Goal: Task Accomplishment & Management: Manage account settings

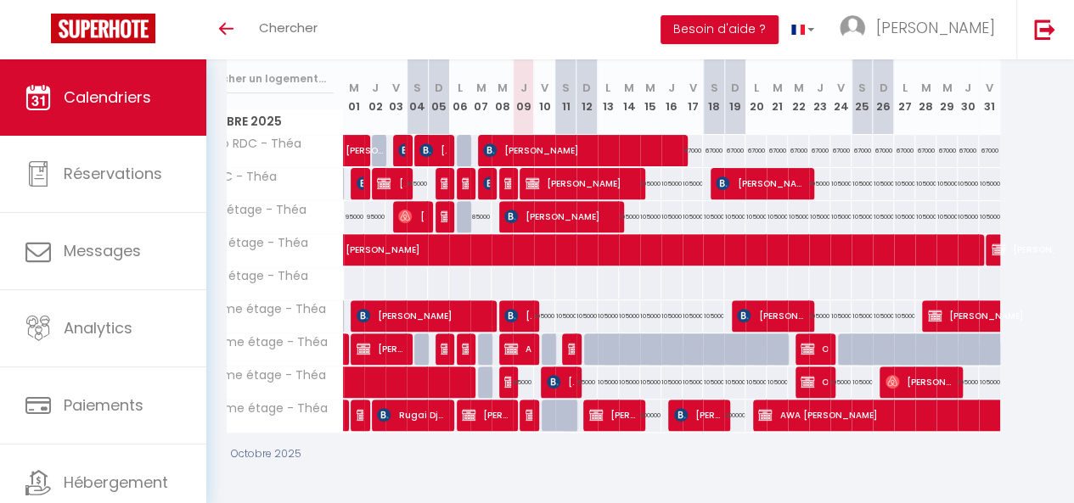
scroll to position [0, 53]
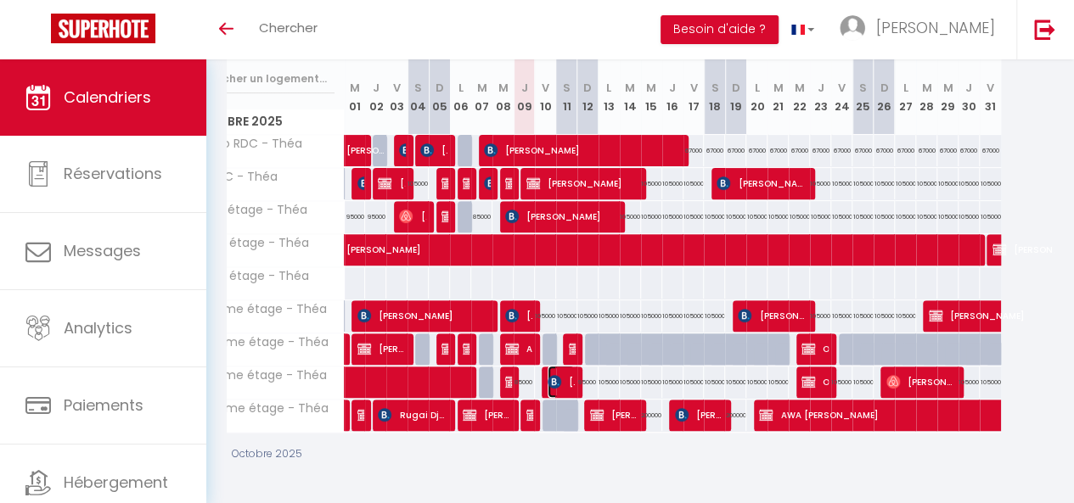
click at [548, 380] on span "[PERSON_NAME] Mabeye [PERSON_NAME]" at bounding box center [561, 382] width 27 height 32
select select "KO"
select select "0"
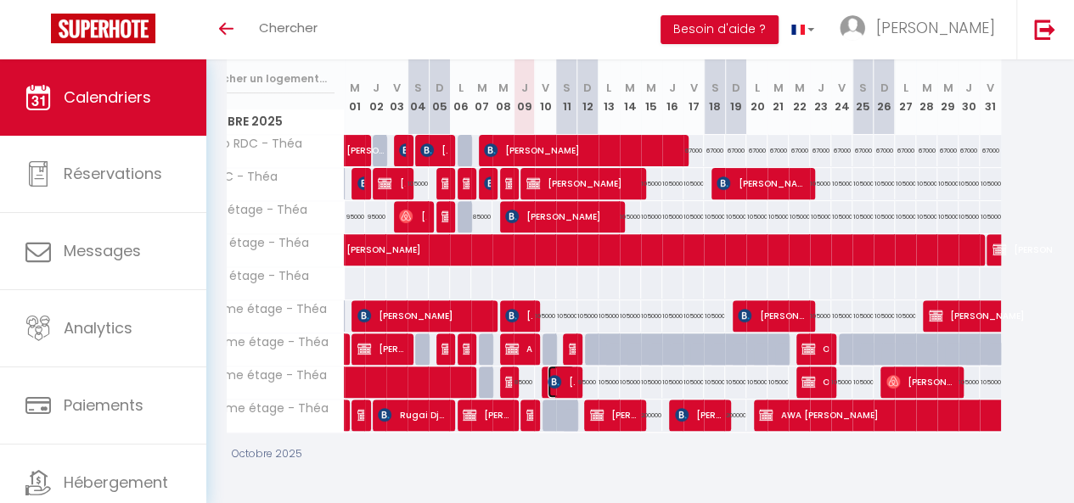
select select "1"
select select
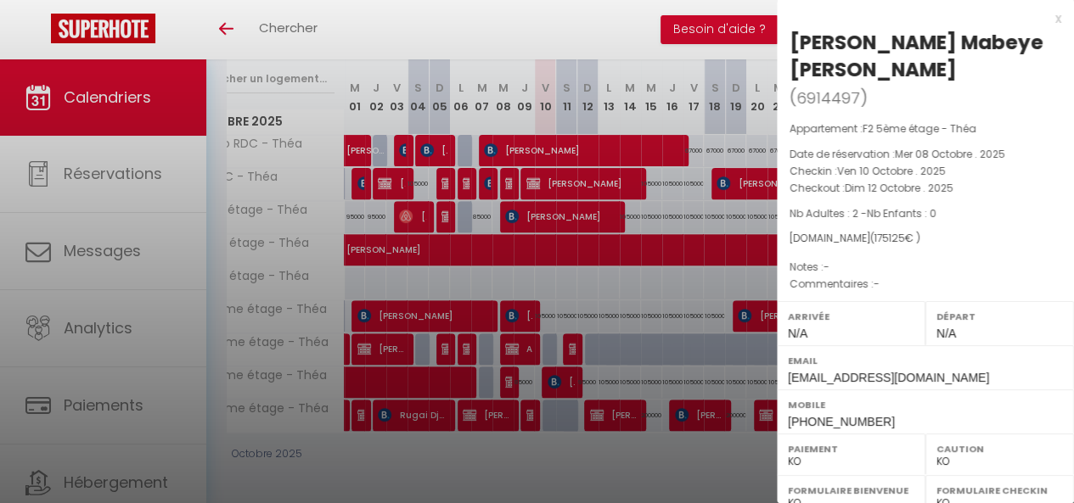
click at [525, 402] on div at bounding box center [537, 251] width 1074 height 503
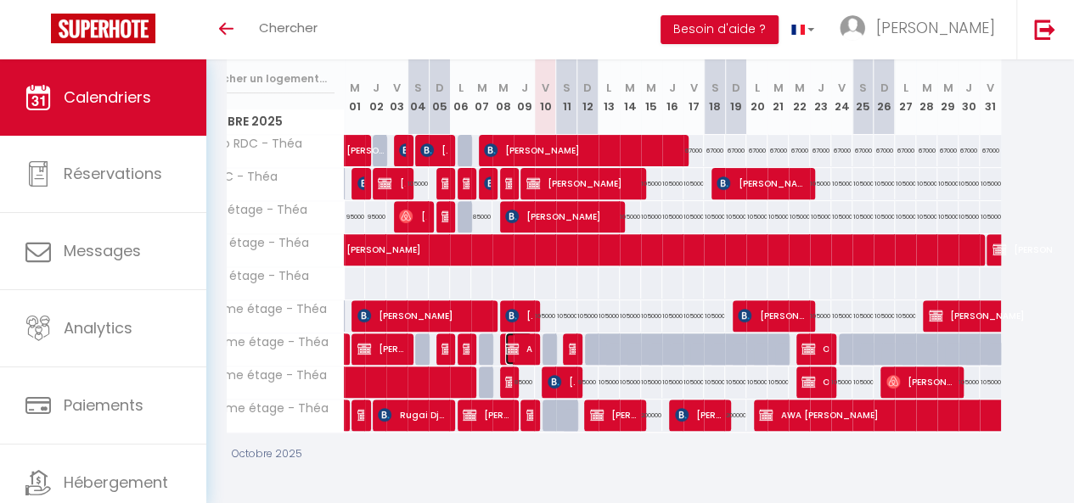
click at [526, 344] on span "AMADOU TALL" at bounding box center [518, 349] width 27 height 32
select select "OK"
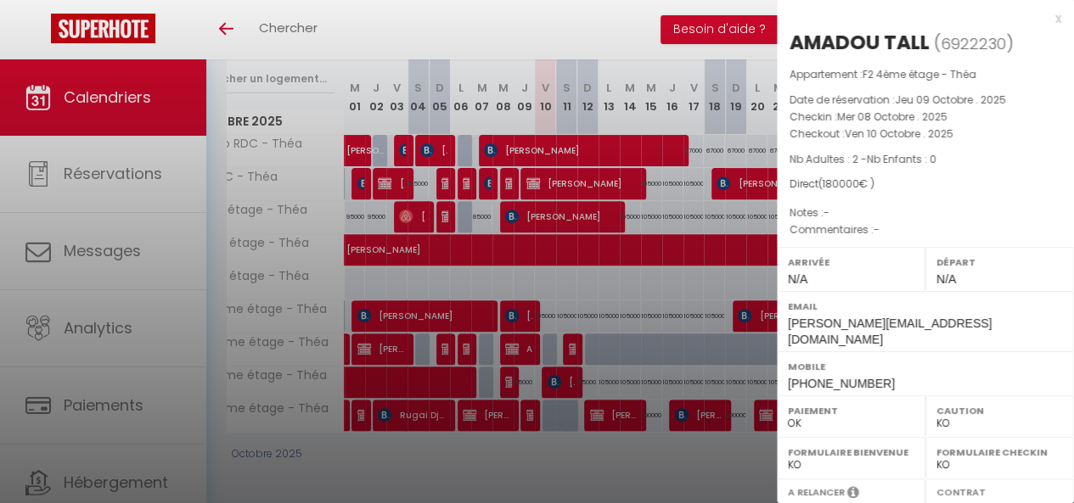
click at [526, 344] on div at bounding box center [537, 251] width 1074 height 503
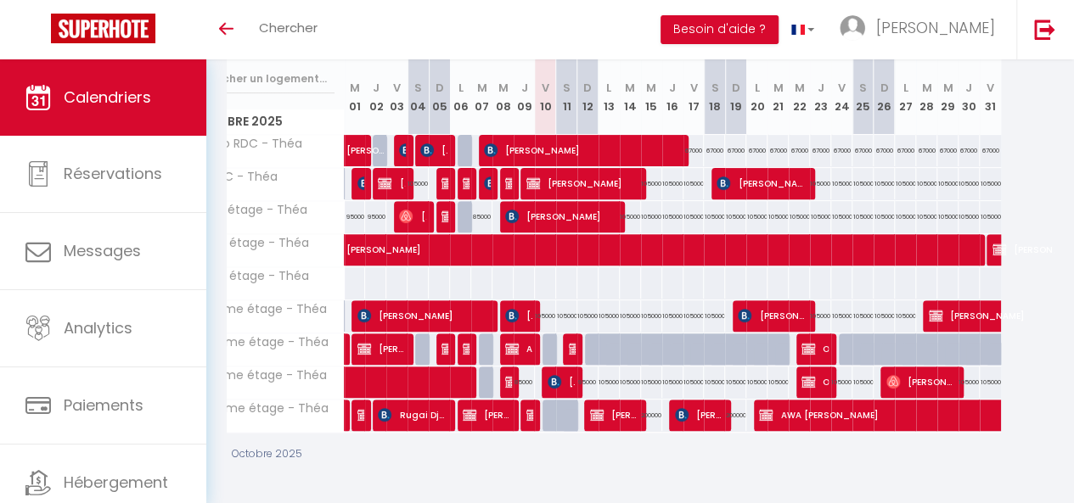
scroll to position [0, 0]
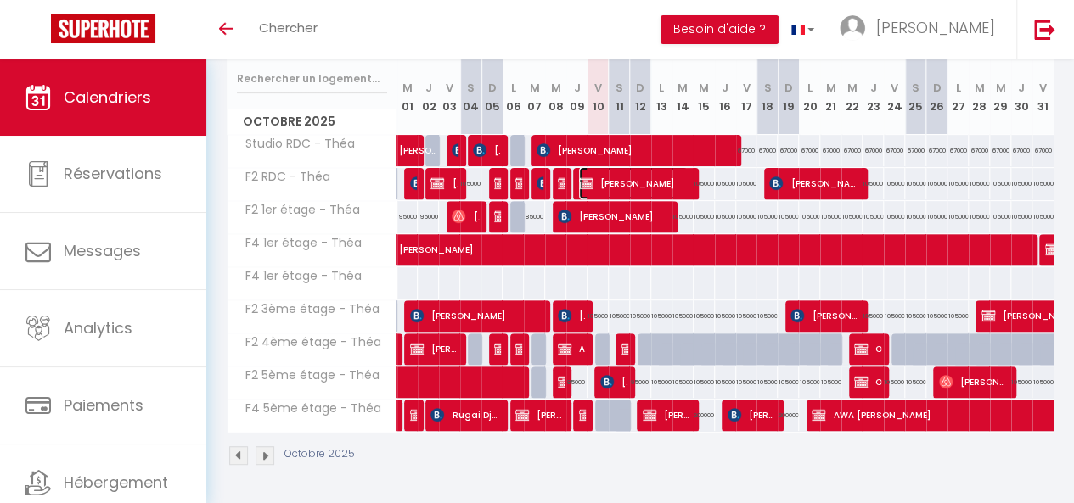
click at [632, 171] on span "[PERSON_NAME]" at bounding box center [633, 183] width 109 height 32
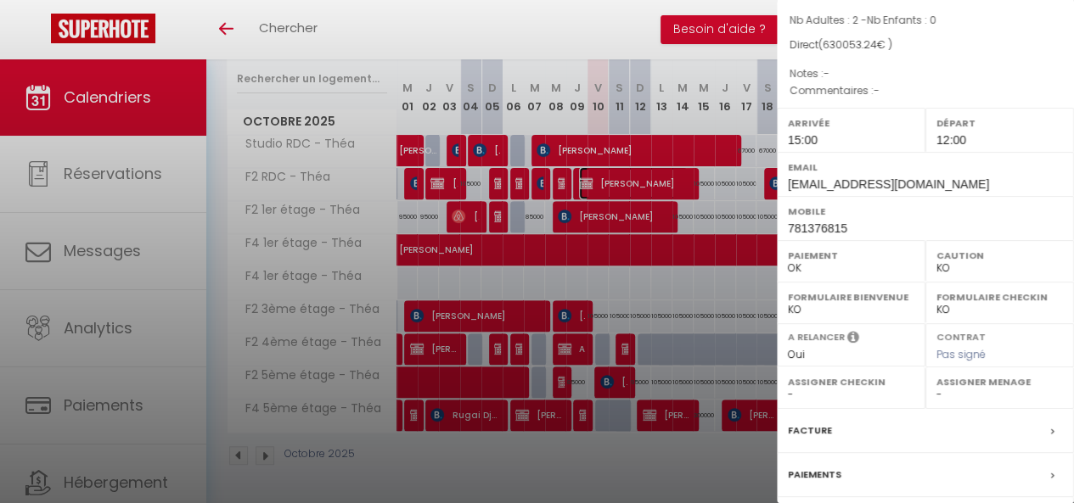
scroll to position [207, 0]
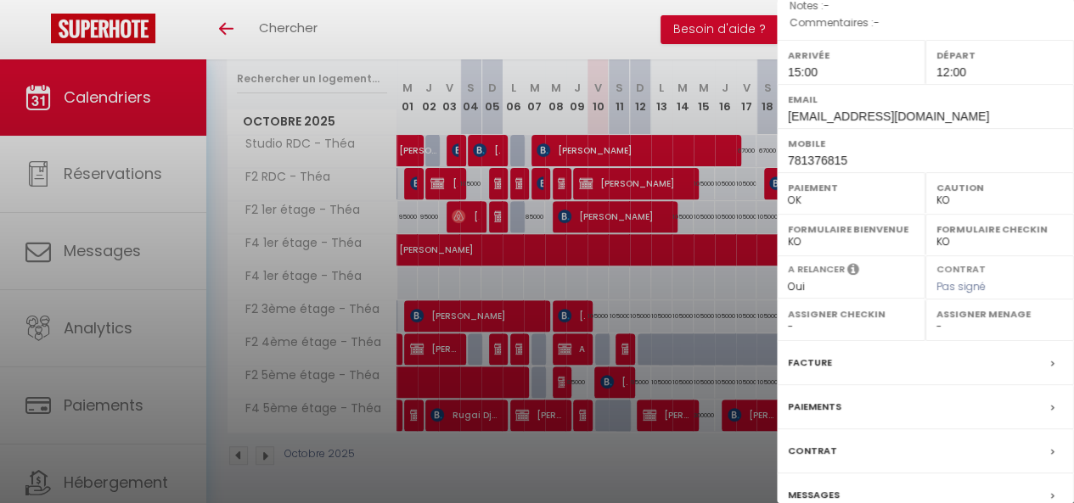
drag, startPoint x: 1060, startPoint y: 221, endPoint x: 1047, endPoint y: 321, distance: 101.0
click at [1054, 172] on div "Arrivée 15:00 Départ 12:00 Email [EMAIL_ADDRESS][DOMAIN_NAME] Mobile 781376815 …" at bounding box center [925, 106] width 297 height 132
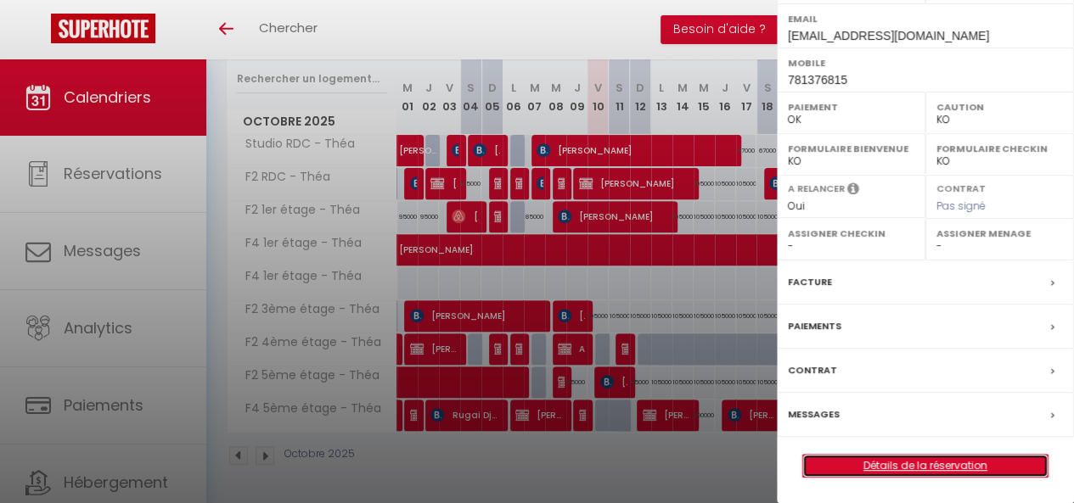
click at [857, 467] on link "Détails de la réservation" at bounding box center [925, 466] width 245 height 22
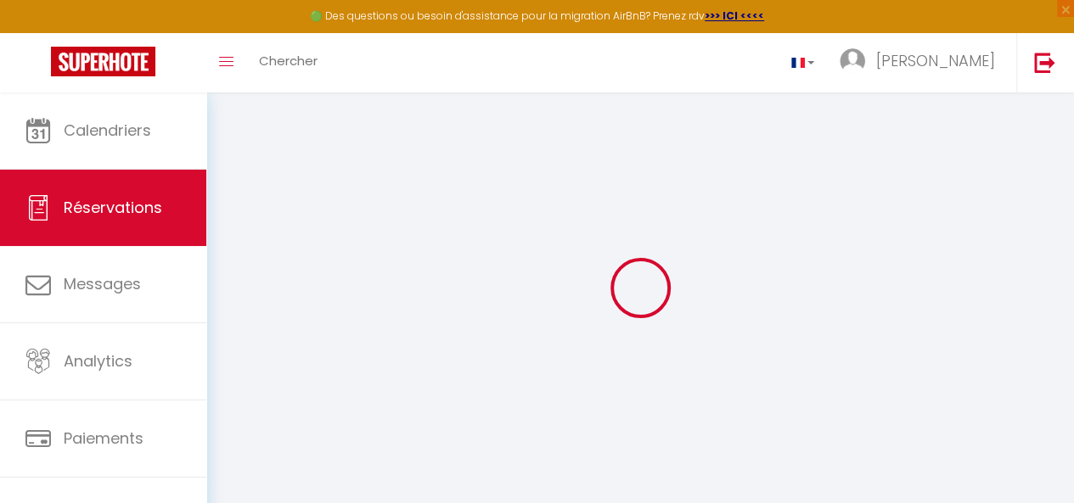
select select
checkbox input "false"
select select
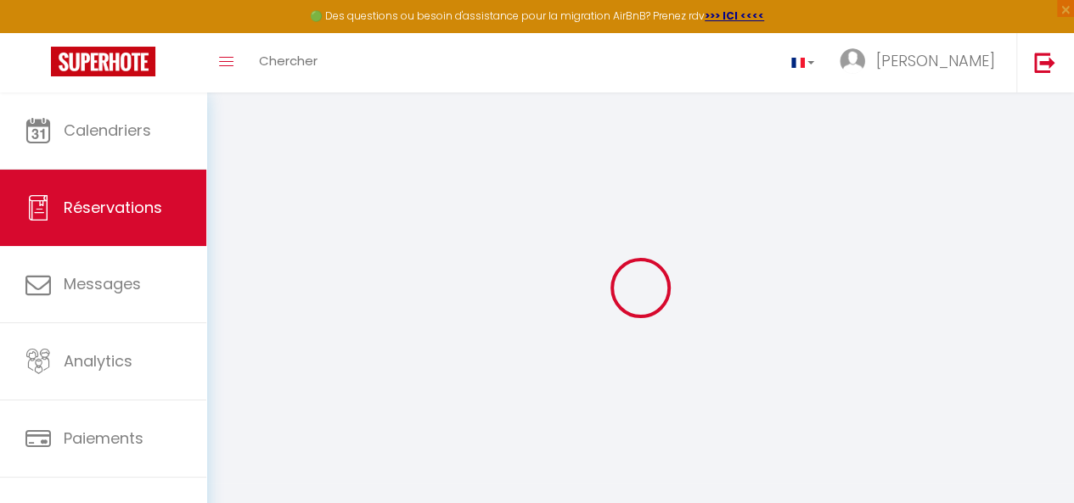
checkbox input "false"
select select
checkbox input "false"
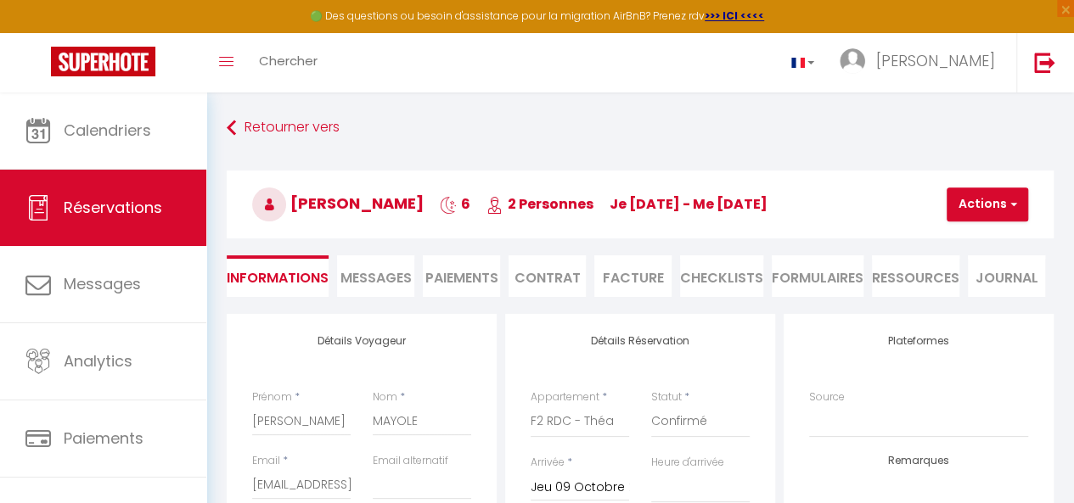
type input "35"
type input "18.24"
select select
checkbox input "false"
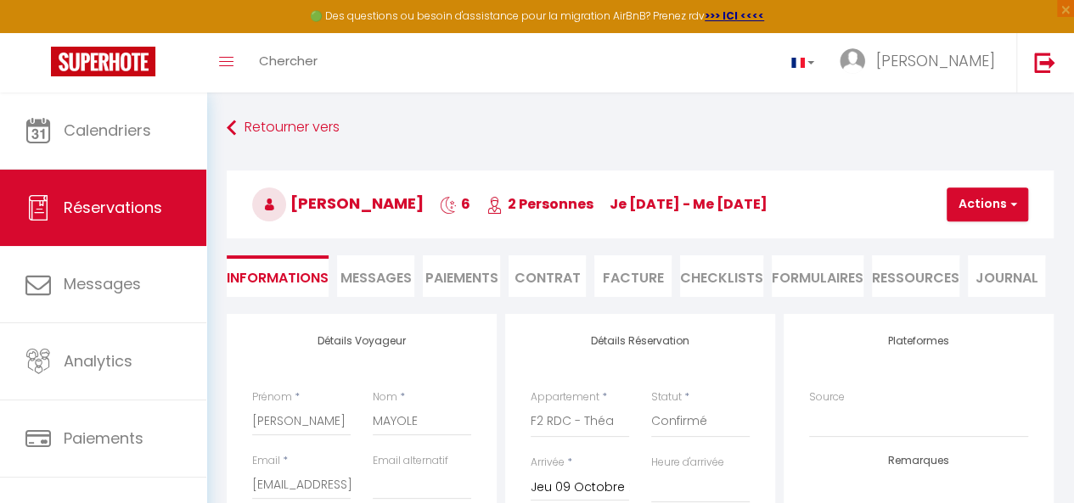
select select "15:00"
select select "12:00"
click at [964, 207] on button "Actions" at bounding box center [988, 205] width 82 height 34
click at [680, 415] on select "Confirmé Non Confirmé [PERSON_NAME] par le voyageur No Show Request" at bounding box center [700, 422] width 98 height 32
select select "3"
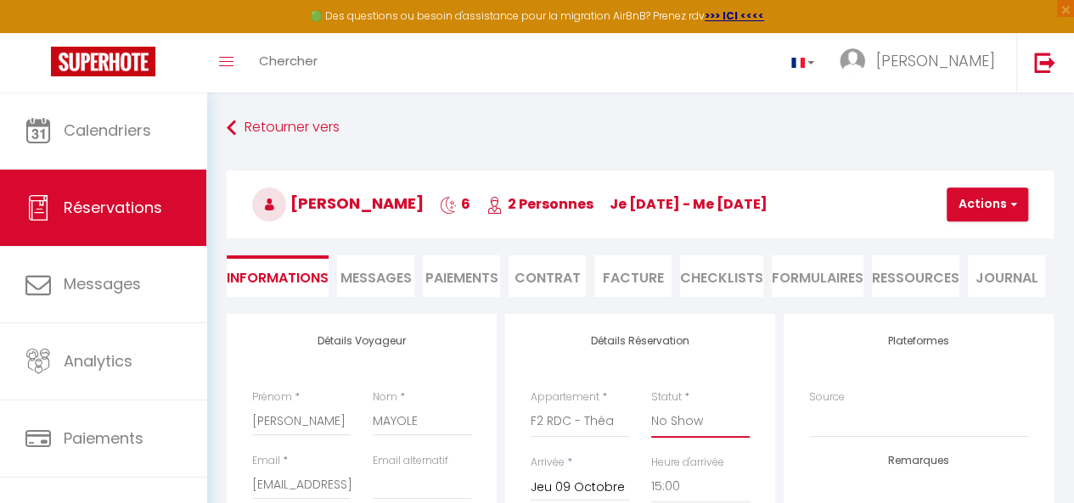
click at [651, 406] on select "Confirmé Non Confirmé [PERSON_NAME] par le voyageur No Show Request" at bounding box center [700, 422] width 98 height 32
checkbox input "false"
click at [975, 199] on button "Actions" at bounding box center [988, 205] width 82 height 34
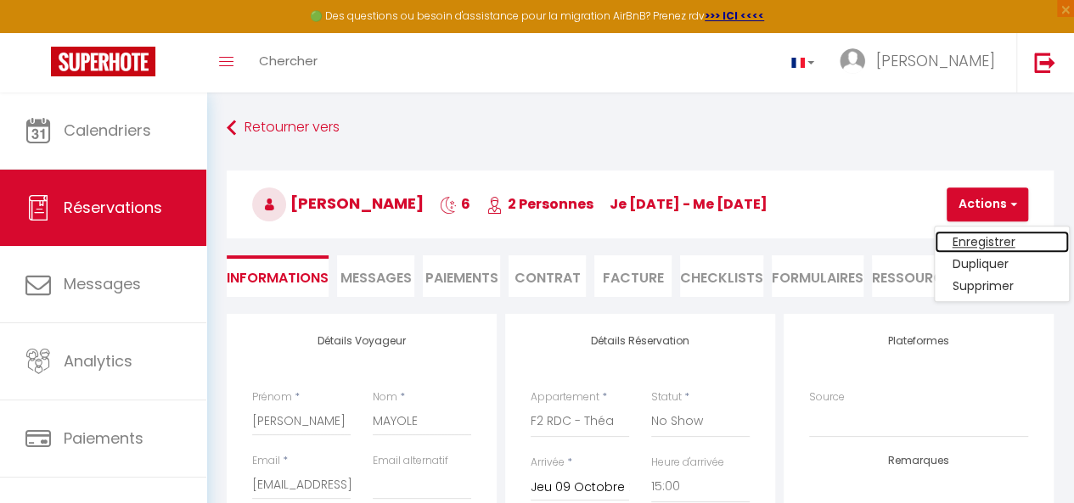
click at [978, 239] on link "Enregistrer" at bounding box center [1002, 242] width 134 height 22
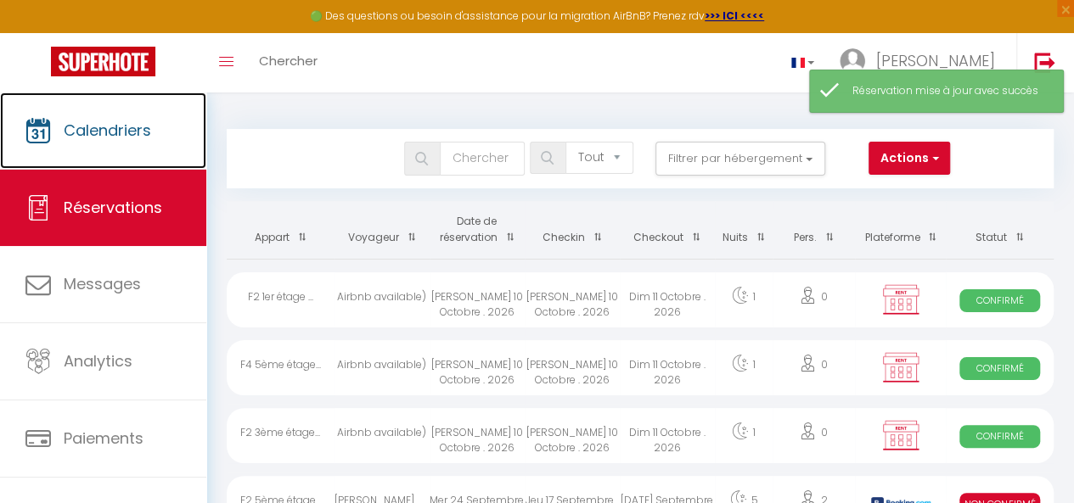
click at [132, 148] on link "Calendriers" at bounding box center [103, 131] width 206 height 76
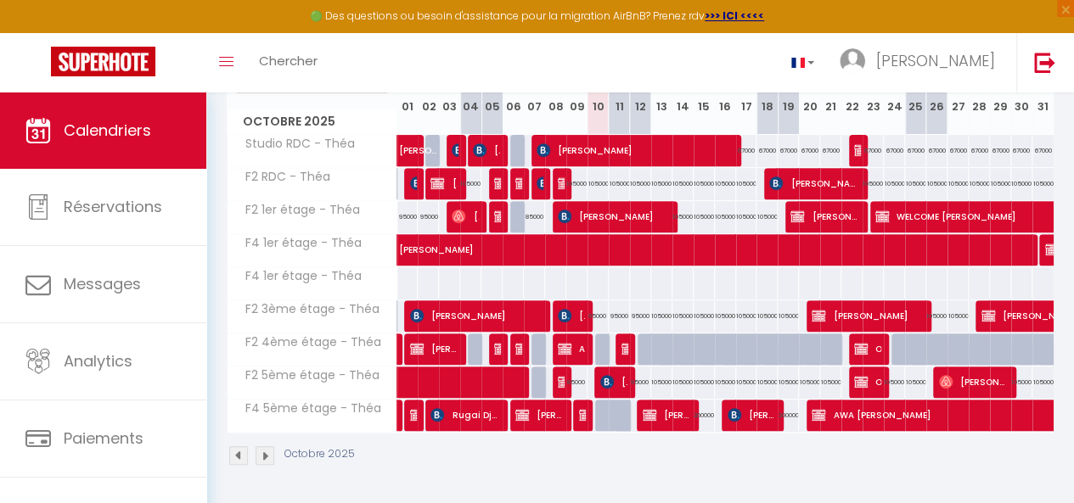
scroll to position [255, 0]
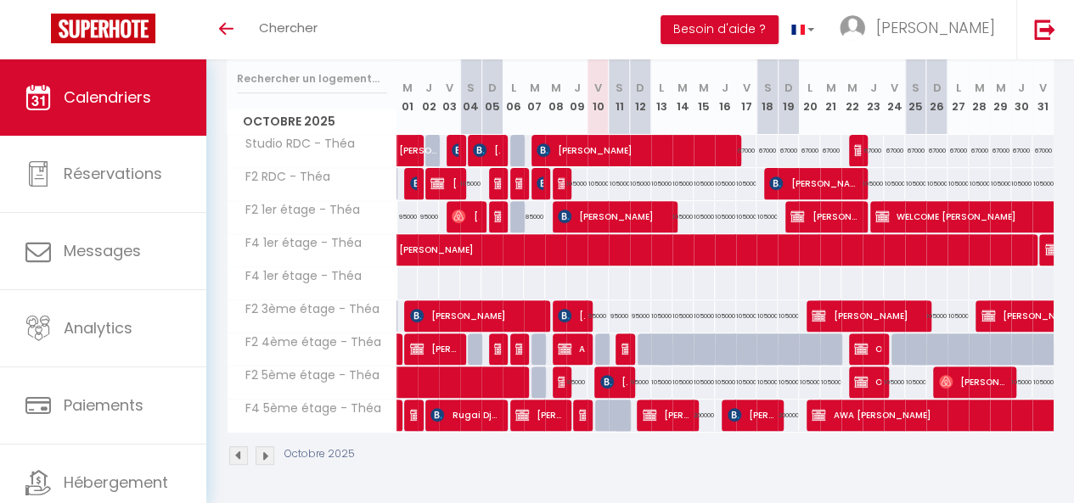
scroll to position [228, 0]
